Goal: Information Seeking & Learning: Check status

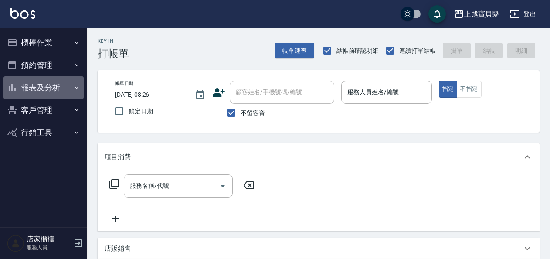
click at [67, 95] on button "報表及分析" at bounding box center [43, 87] width 80 height 23
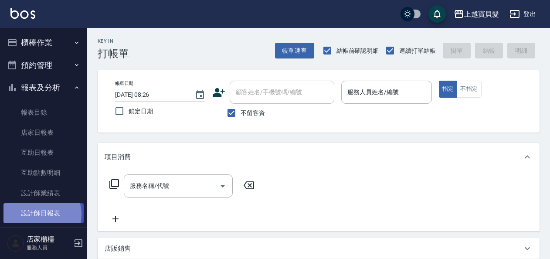
click at [41, 214] on link "設計師日報表" at bounding box center [43, 213] width 80 height 20
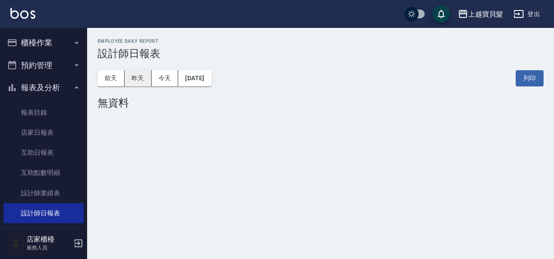
click at [142, 77] on button "昨天" at bounding box center [138, 78] width 27 height 16
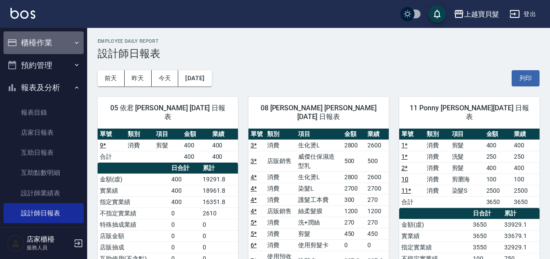
click at [57, 46] on button "櫃檯作業" at bounding box center [43, 42] width 80 height 23
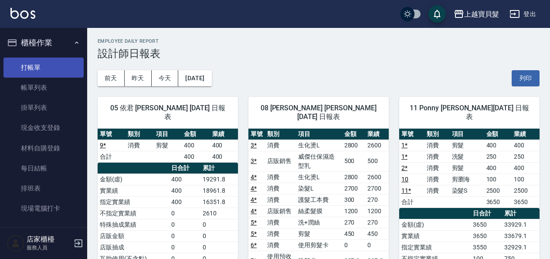
click at [46, 60] on link "打帳單" at bounding box center [43, 67] width 80 height 20
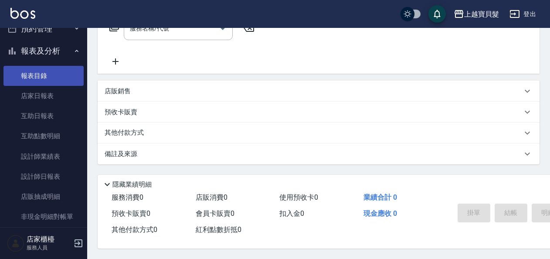
scroll to position [218, 0]
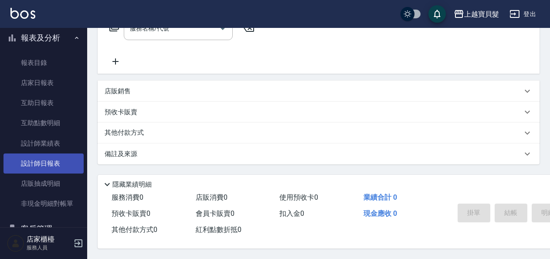
click at [44, 166] on link "設計師日報表" at bounding box center [43, 163] width 80 height 20
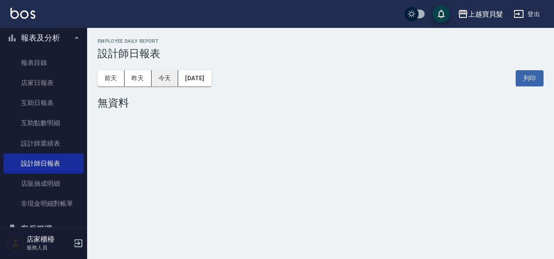
click at [152, 78] on button "今天" at bounding box center [165, 78] width 27 height 16
click at [141, 74] on button "昨天" at bounding box center [138, 78] width 27 height 16
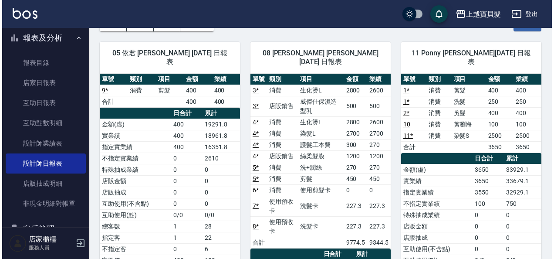
scroll to position [37, 0]
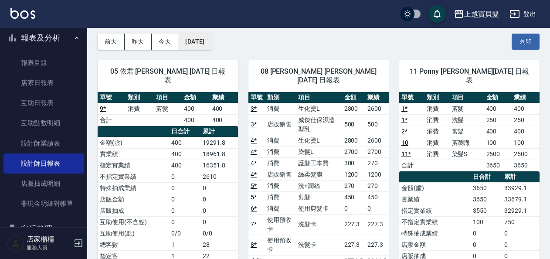
click at [190, 46] on button "[DATE]" at bounding box center [194, 42] width 33 height 16
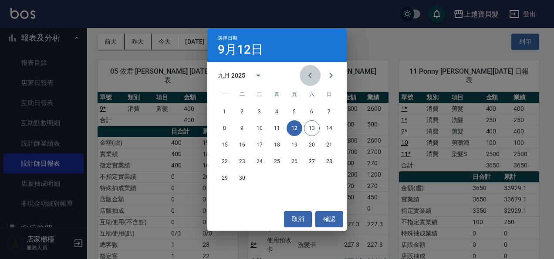
click at [308, 84] on button "Previous month" at bounding box center [310, 75] width 21 height 21
click at [246, 145] on button "12" at bounding box center [242, 145] width 16 height 16
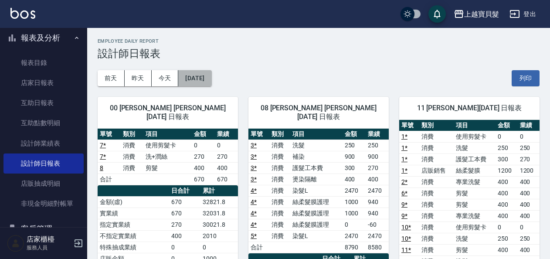
click at [211, 78] on button "[DATE]" at bounding box center [194, 78] width 33 height 16
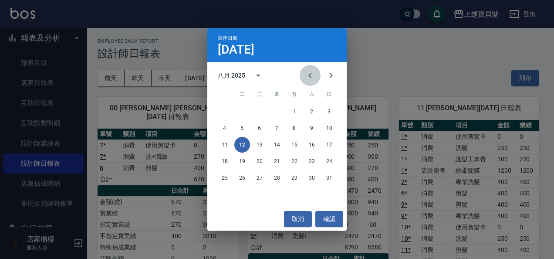
click at [302, 77] on button "Previous month" at bounding box center [310, 75] width 21 height 21
click at [313, 131] on button "12" at bounding box center [312, 128] width 16 height 16
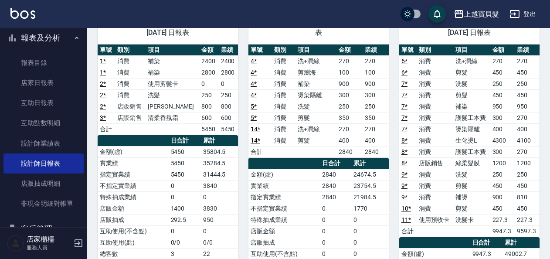
scroll to position [44, 0]
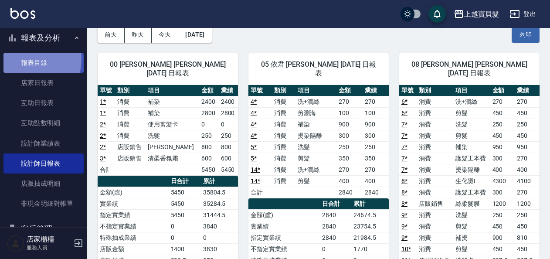
click at [10, 57] on link "報表目錄" at bounding box center [43, 63] width 80 height 20
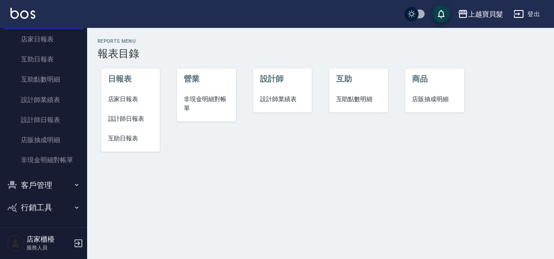
scroll to position [263, 0]
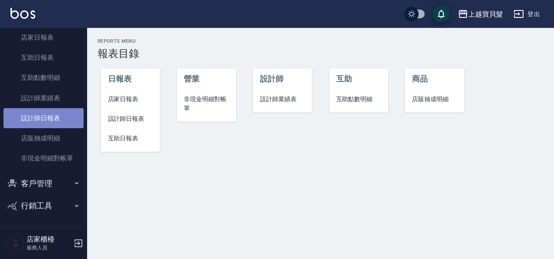
click at [44, 126] on link "設計師日報表" at bounding box center [43, 118] width 80 height 20
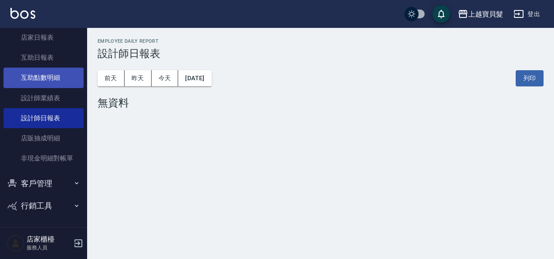
click at [40, 84] on link "互助點數明細" at bounding box center [43, 77] width 80 height 20
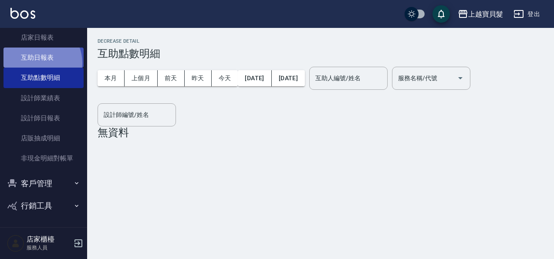
click at [37, 63] on link "互助日報表" at bounding box center [43, 57] width 80 height 20
